Goal: Information Seeking & Learning: Check status

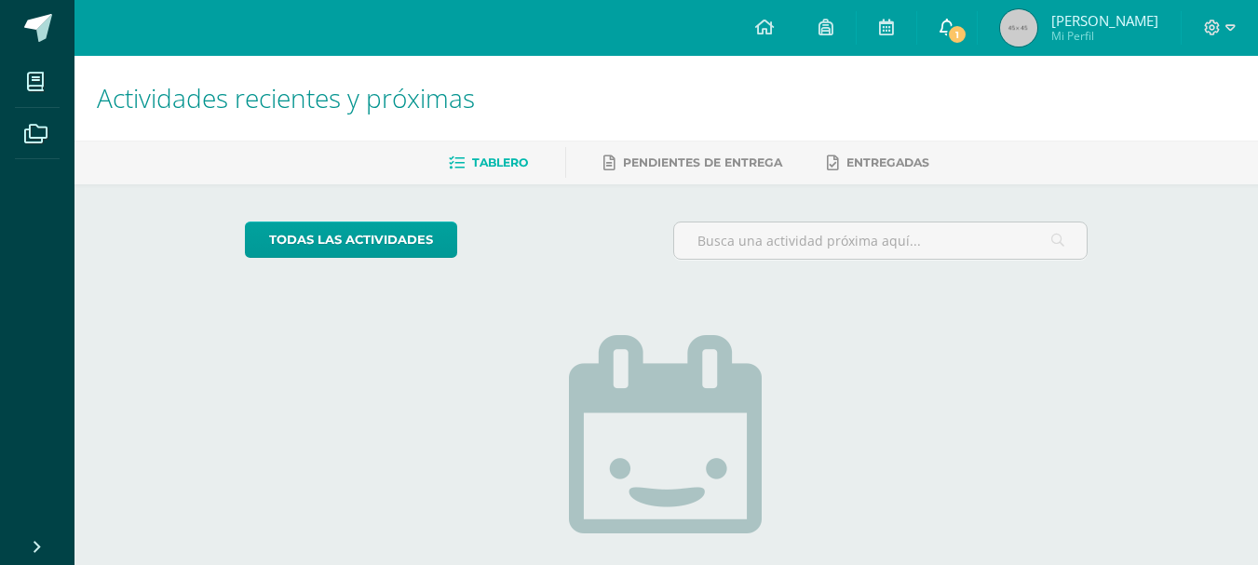
click at [963, 41] on span "1" at bounding box center [957, 34] width 20 height 20
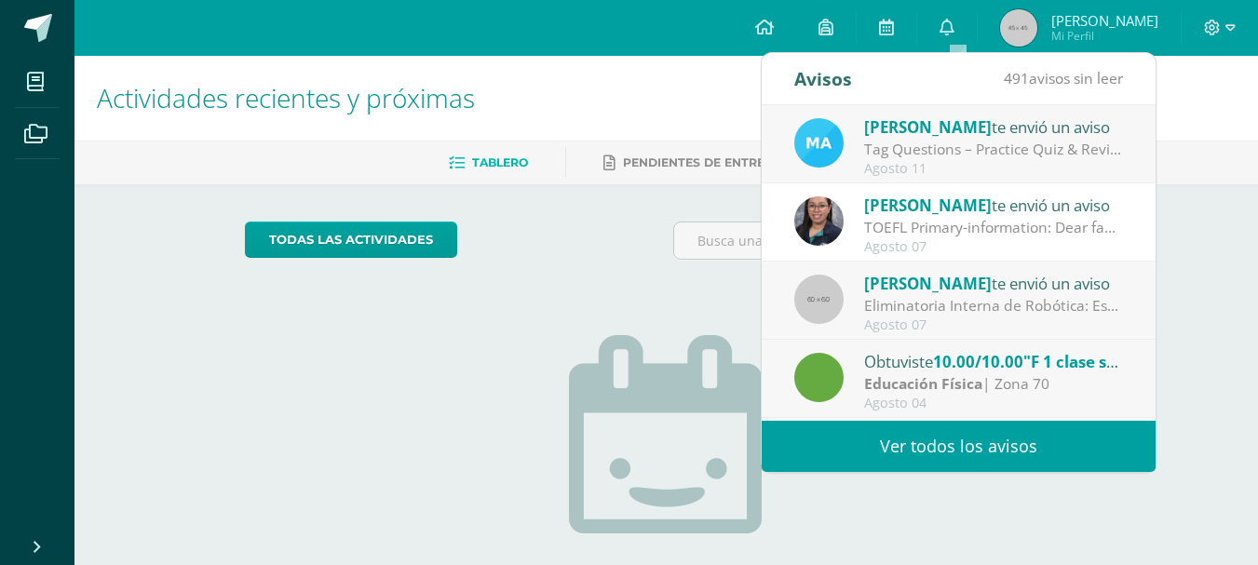
click at [1009, 163] on div "Agosto 11" at bounding box center [993, 169] width 259 height 16
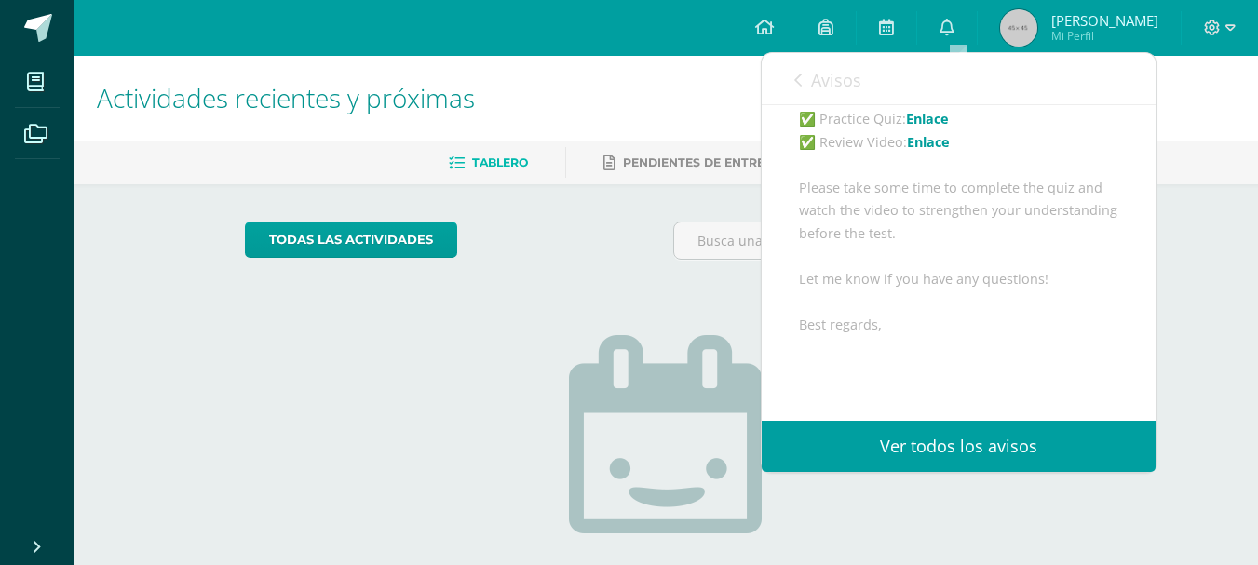
scroll to position [186, 0]
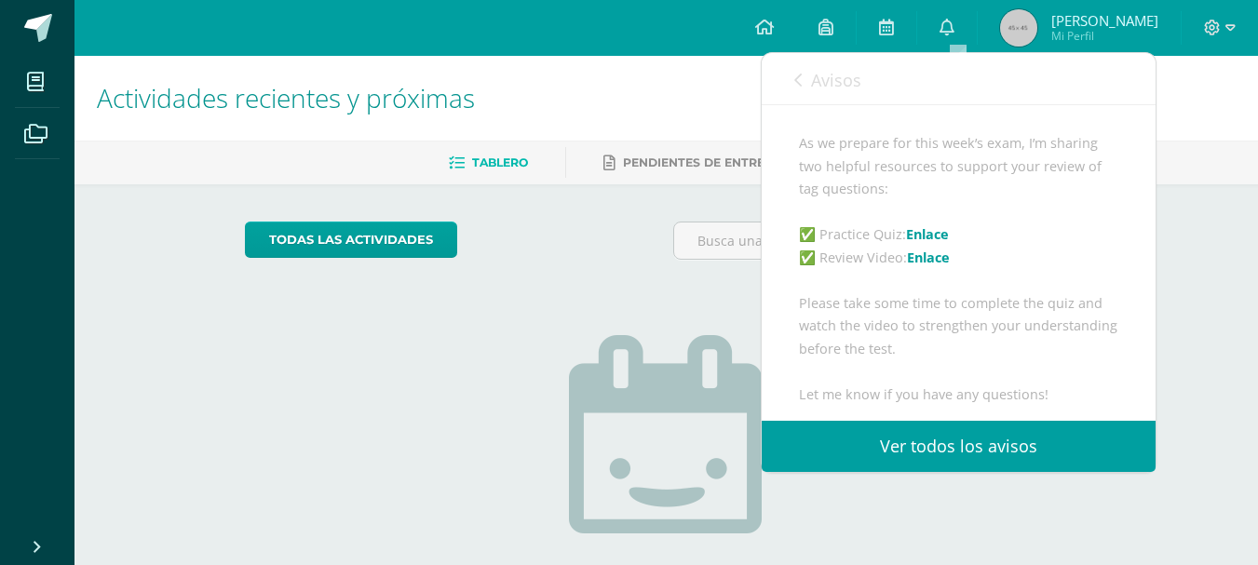
click at [942, 243] on link "Enlace" at bounding box center [927, 234] width 43 height 18
click at [934, 266] on link "Enlace" at bounding box center [928, 258] width 43 height 18
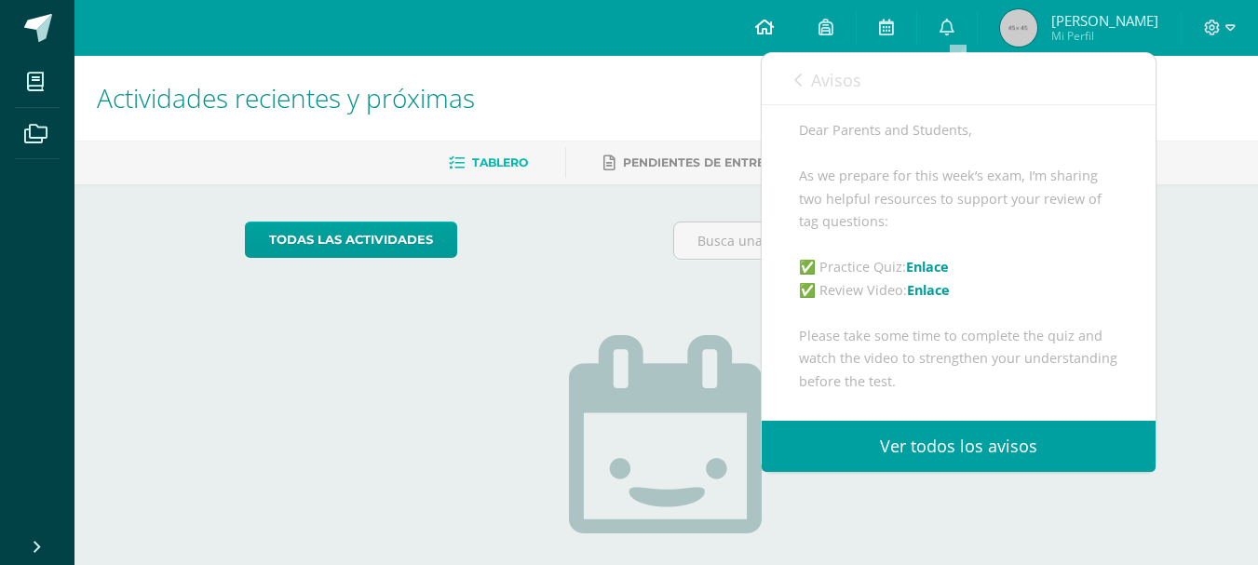
scroll to position [139, 0]
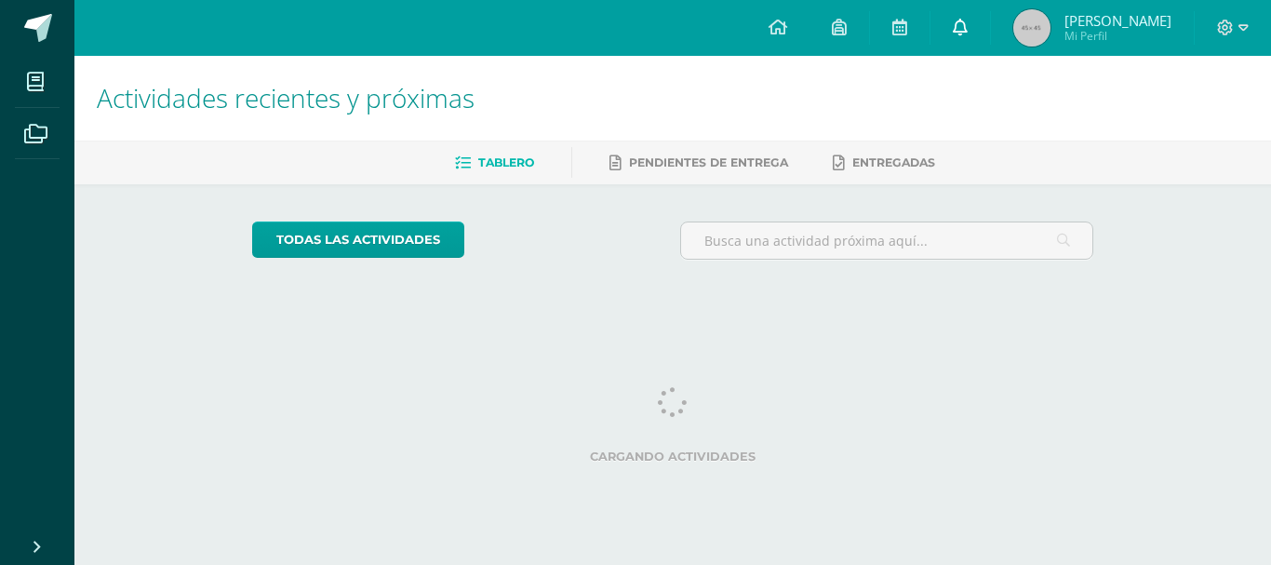
click at [967, 28] on link at bounding box center [961, 28] width 60 height 56
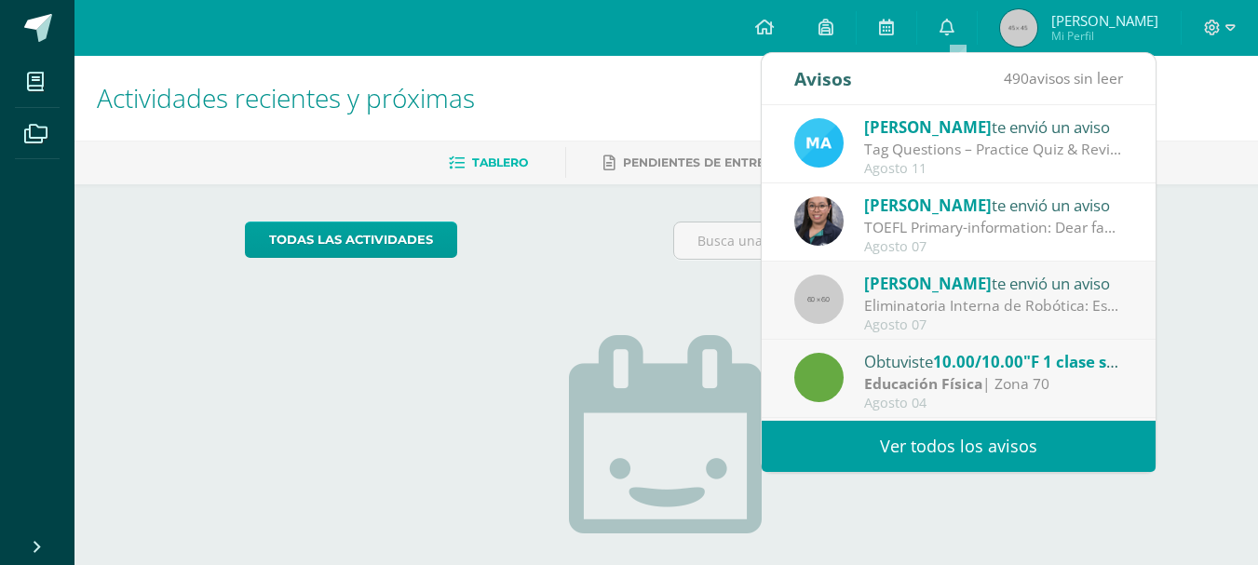
click at [976, 127] on span "[PERSON_NAME]" at bounding box center [928, 126] width 128 height 21
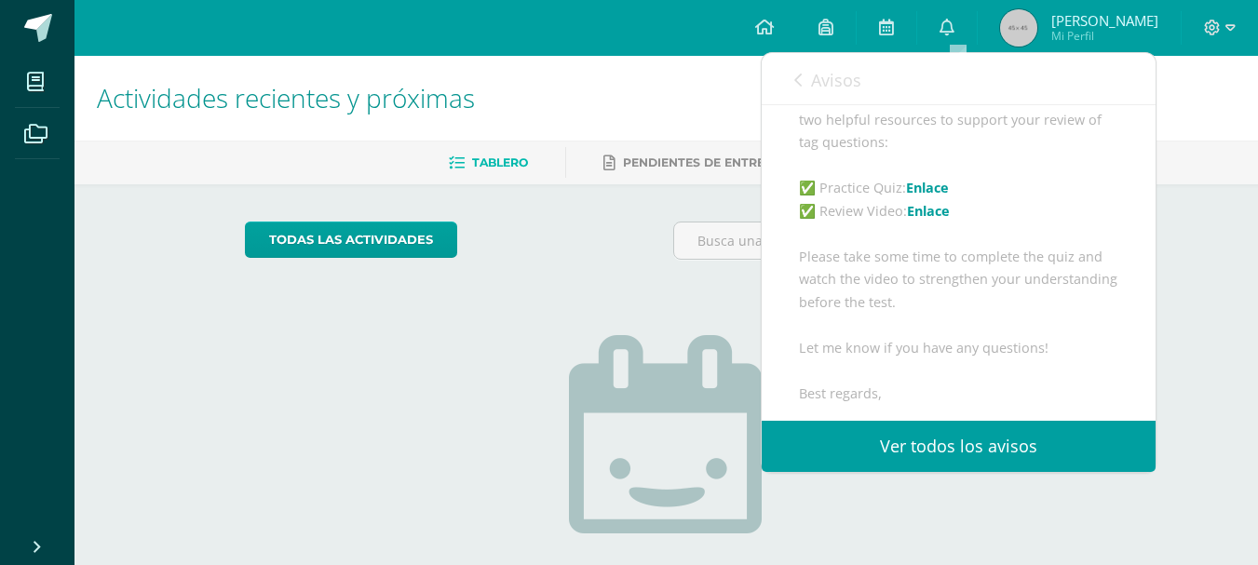
scroll to position [232, 0]
click at [932, 197] on link "Enlace" at bounding box center [927, 189] width 43 height 18
